Goal: Information Seeking & Learning: Learn about a topic

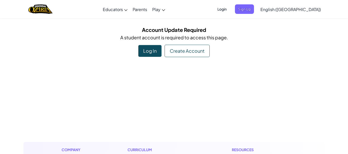
click at [153, 51] on div "Log In" at bounding box center [149, 51] width 23 height 12
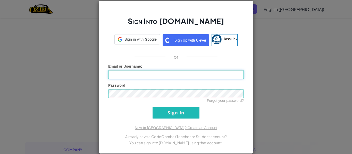
click at [168, 78] on input "Email or Username :" at bounding box center [175, 74] width 135 height 9
click at [215, 37] on img at bounding box center [217, 39] width 10 height 10
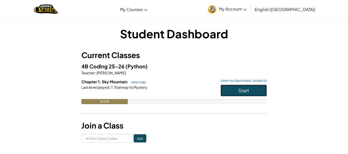
click at [233, 93] on button "Start" at bounding box center [243, 91] width 46 height 12
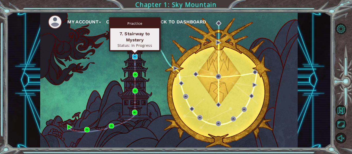
click at [136, 59] on img at bounding box center [134, 56] width 5 height 5
